Goal: Navigation & Orientation: Find specific page/section

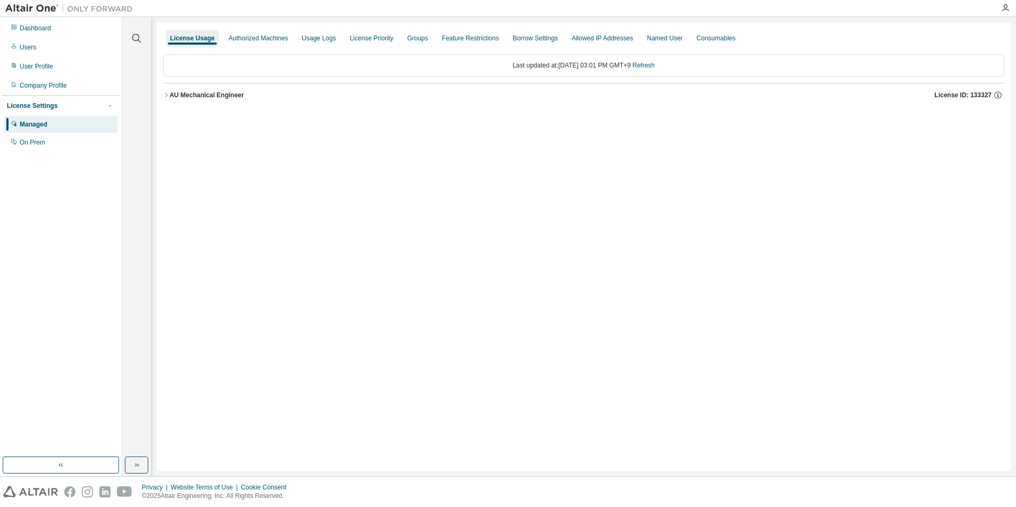
click at [32, 10] on img at bounding box center [71, 8] width 133 height 11
click at [89, 10] on img at bounding box center [71, 8] width 133 height 11
click at [44, 124] on div "Managed" at bounding box center [34, 124] width 28 height 9
click at [33, 31] on div "Dashboard" at bounding box center [35, 28] width 31 height 9
